Goal: Transaction & Acquisition: Purchase product/service

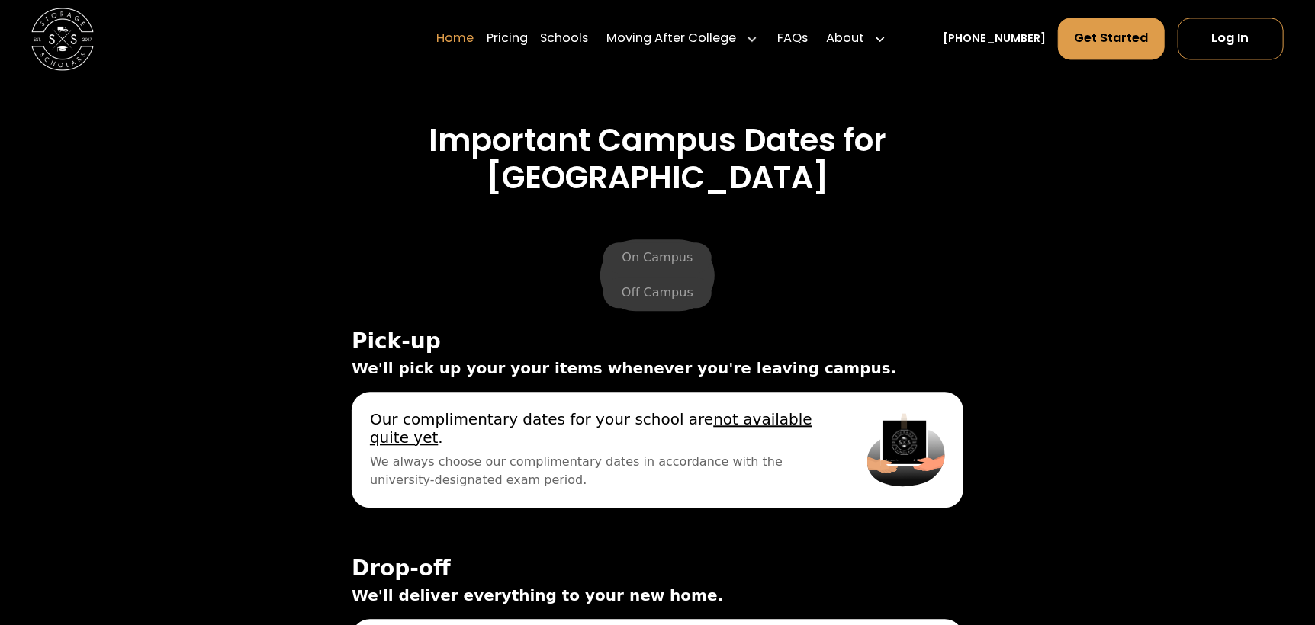
click at [474, 30] on link "Home" at bounding box center [454, 39] width 37 height 43
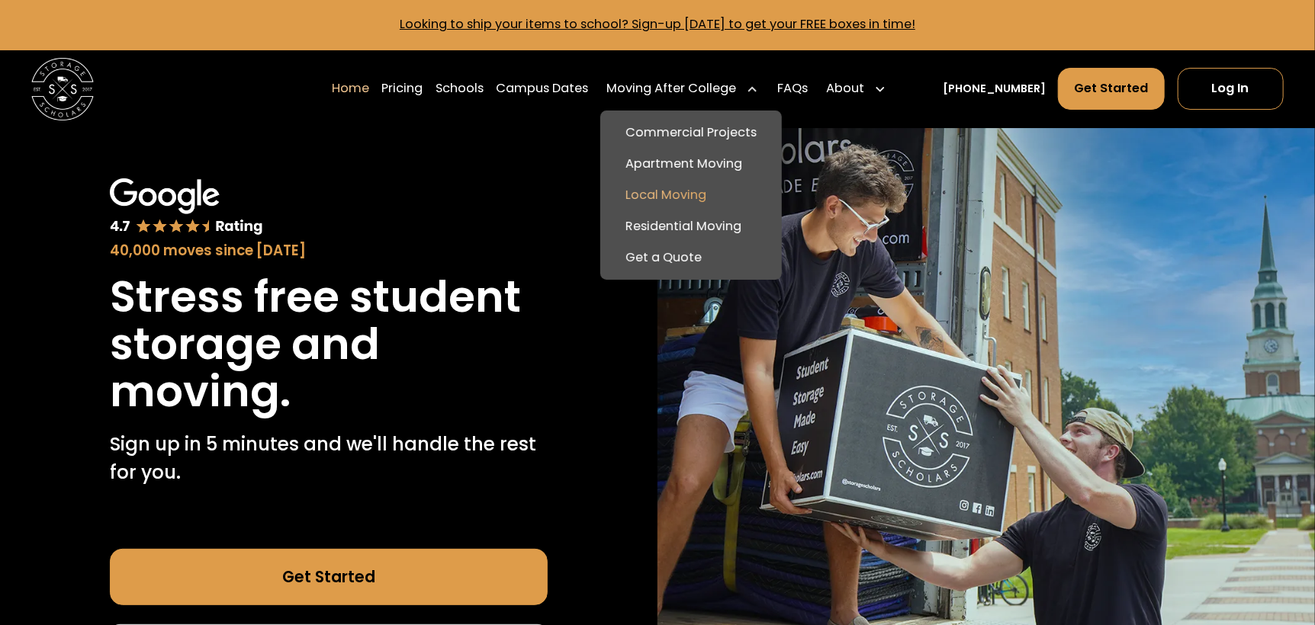
click at [712, 185] on link "Local Moving" at bounding box center [691, 195] width 169 height 31
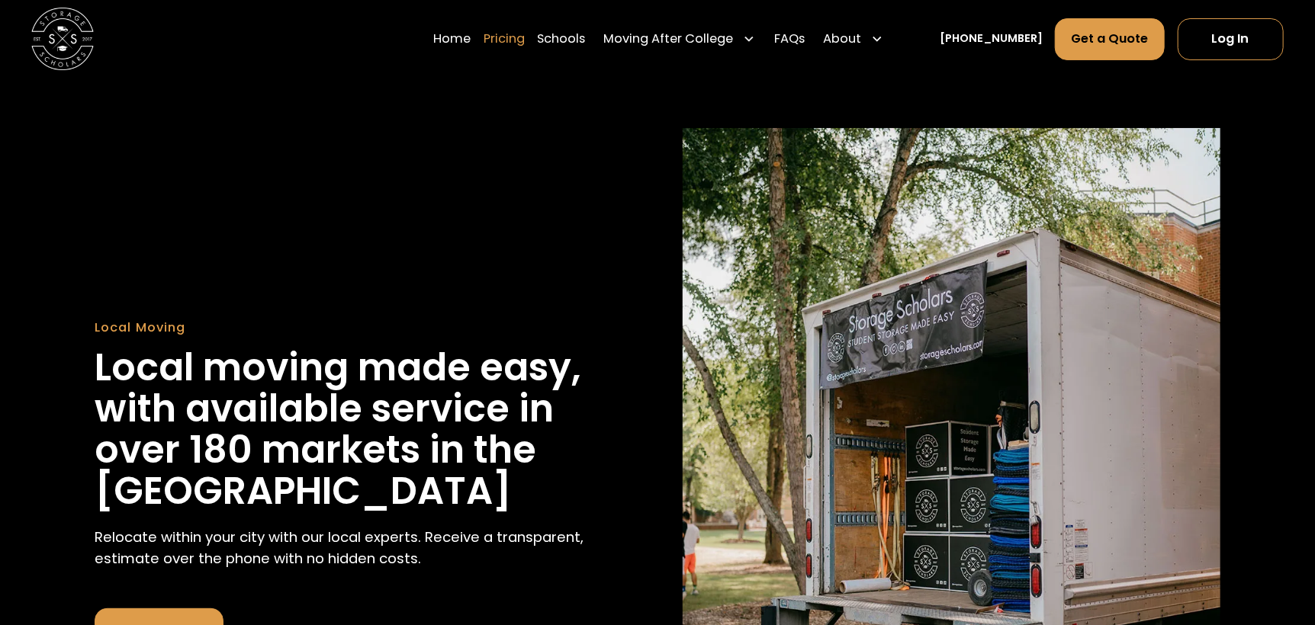
click at [525, 32] on link "Pricing" at bounding box center [503, 39] width 41 height 43
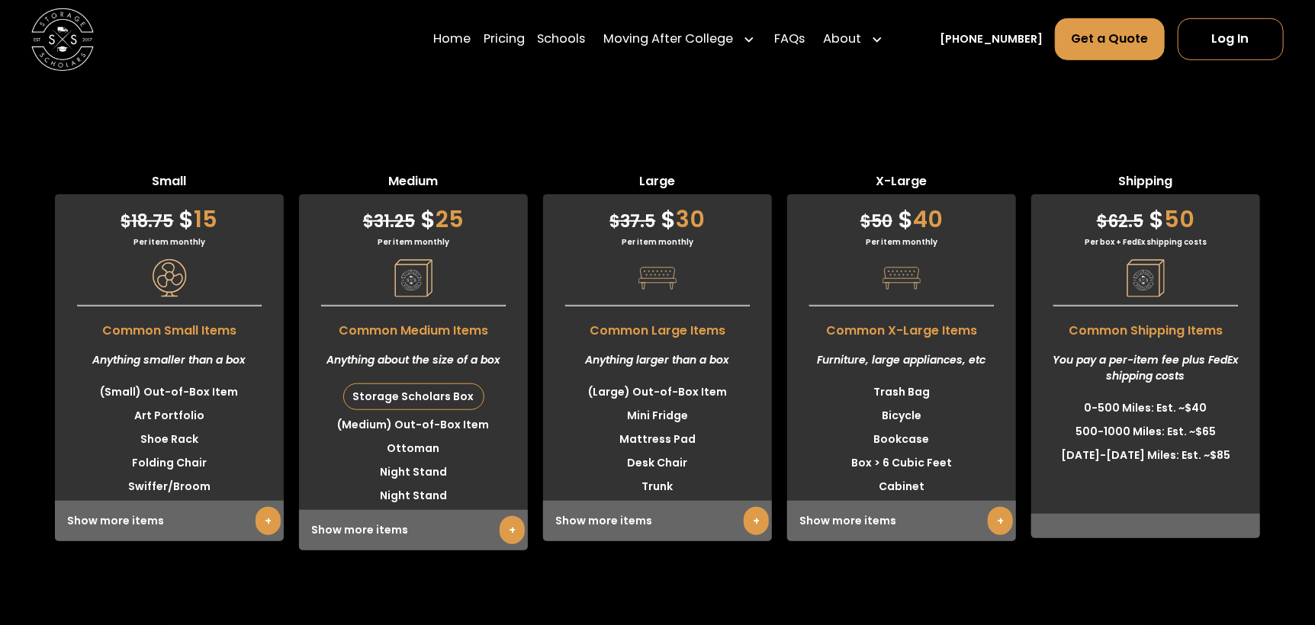
scroll to position [3990, 0]
